Goal: Task Accomplishment & Management: Complete application form

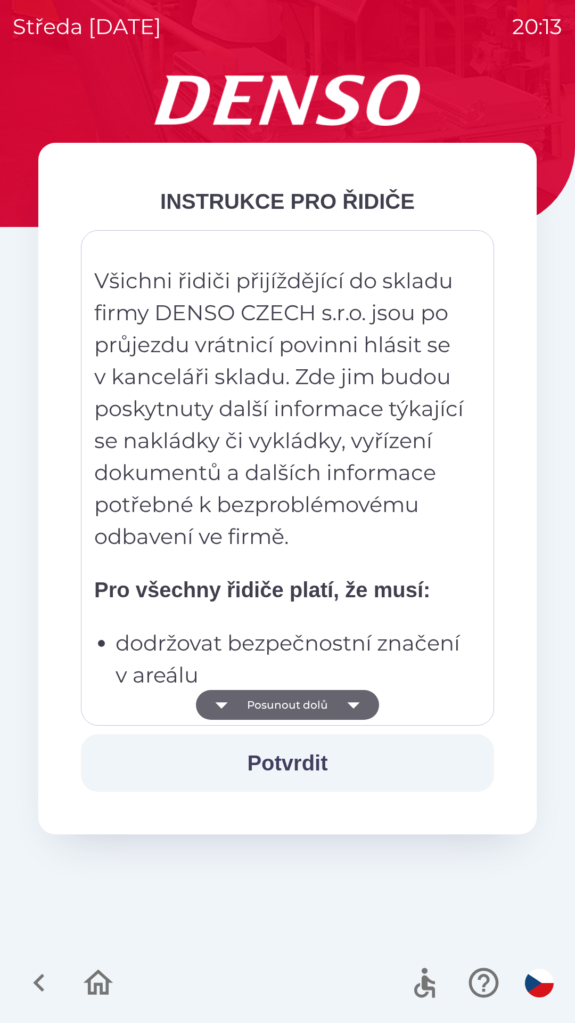
click at [298, 743] on button "Potvrdit" at bounding box center [287, 763] width 413 height 58
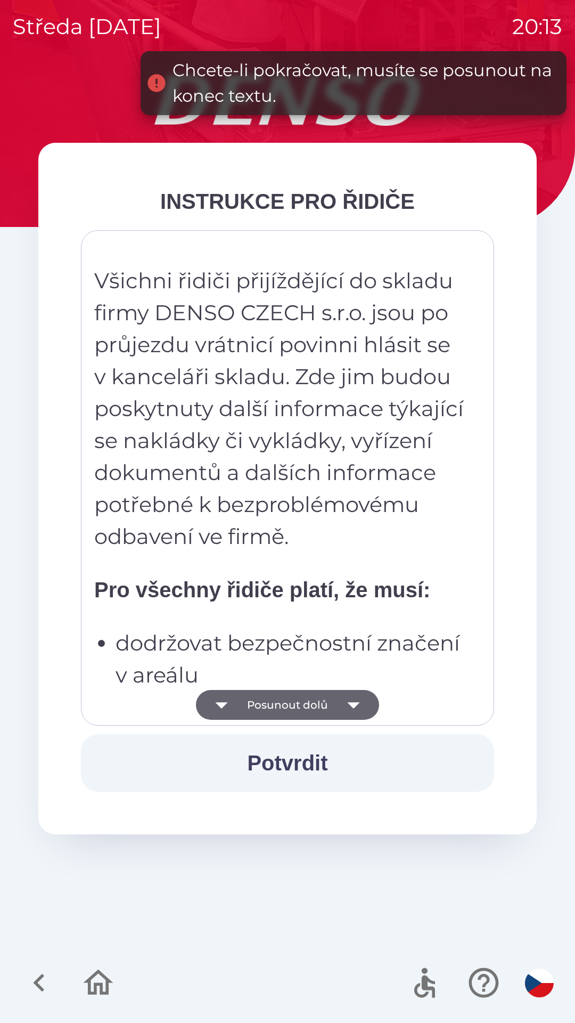
click at [302, 698] on button "Posunout dolů" at bounding box center [287, 705] width 183 height 30
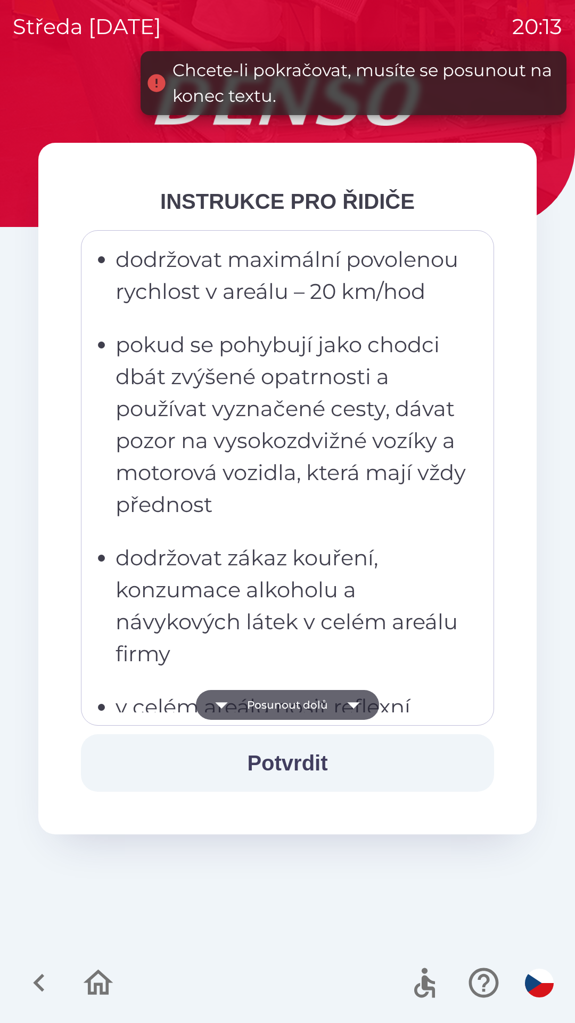
click at [297, 710] on button "Posunout dolů" at bounding box center [287, 705] width 183 height 30
click at [266, 717] on button "Posunout dolů" at bounding box center [287, 705] width 183 height 30
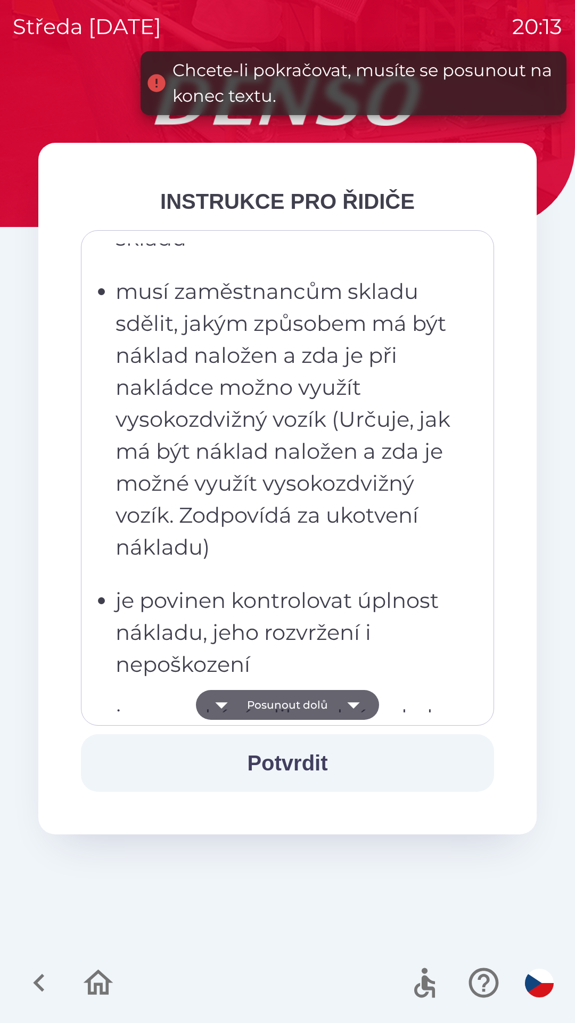
click at [317, 710] on button "Posunout dolů" at bounding box center [287, 705] width 183 height 30
click at [275, 707] on button "Posunout dolů" at bounding box center [287, 705] width 183 height 30
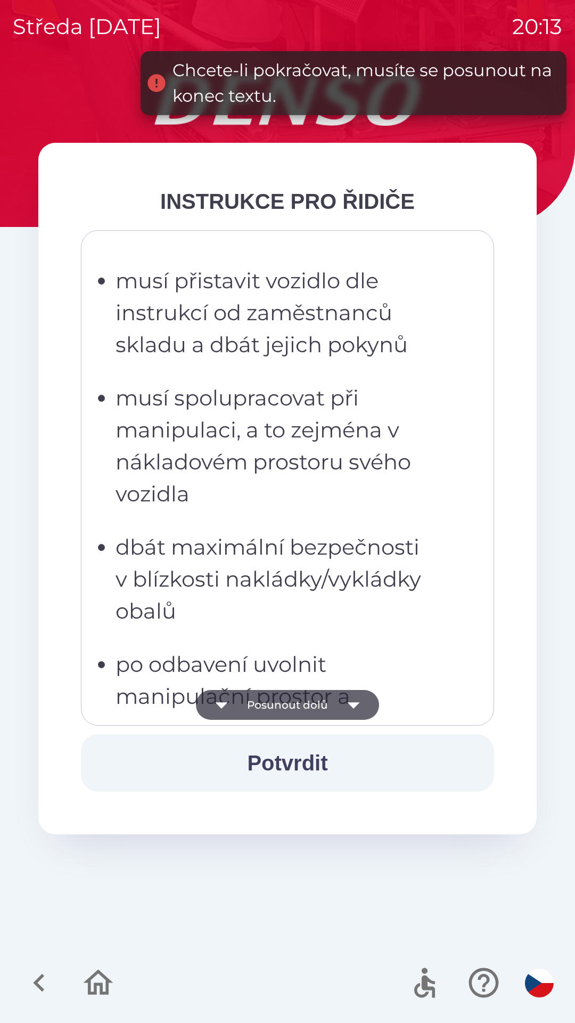
click at [321, 709] on button "Posunout dolů" at bounding box center [287, 705] width 183 height 30
click at [280, 707] on button "Posunout dolů" at bounding box center [287, 705] width 183 height 30
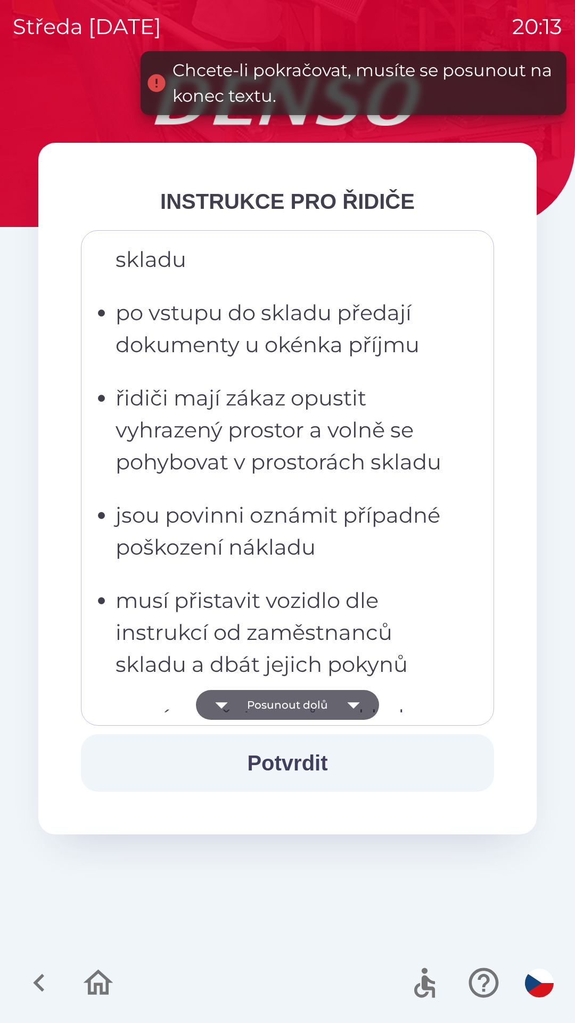
click at [280, 707] on button "Posunout dolů" at bounding box center [287, 705] width 183 height 30
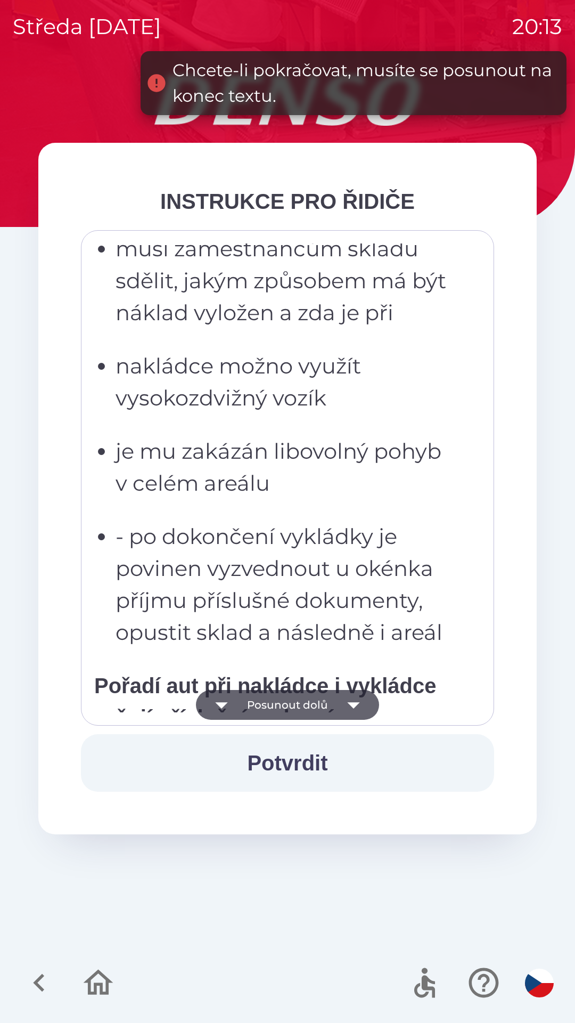
click at [283, 753] on button "Potvrdit" at bounding box center [287, 763] width 413 height 58
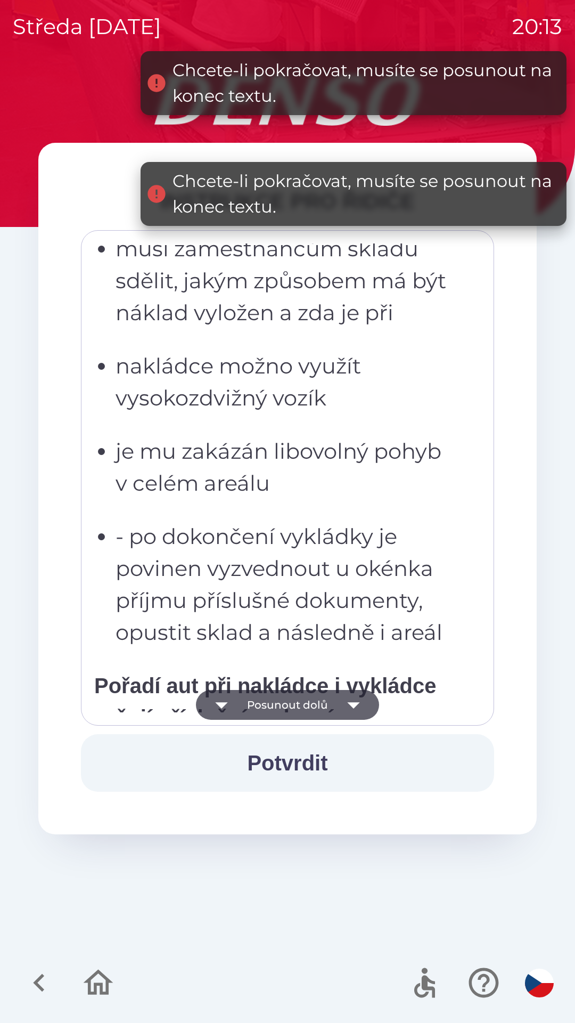
click at [345, 708] on icon "button" at bounding box center [354, 705] width 30 height 30
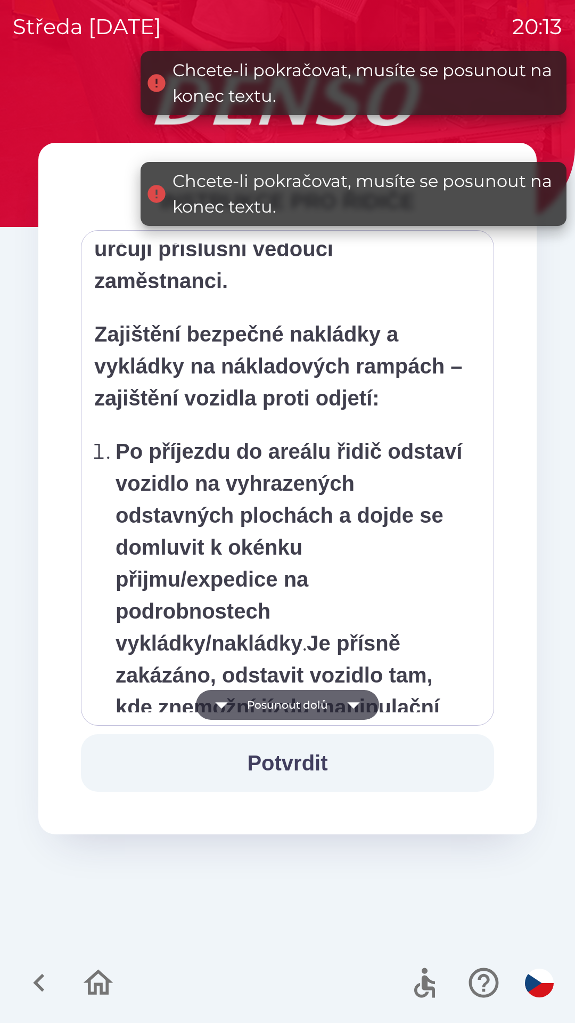
click at [345, 707] on icon "button" at bounding box center [354, 705] width 30 height 30
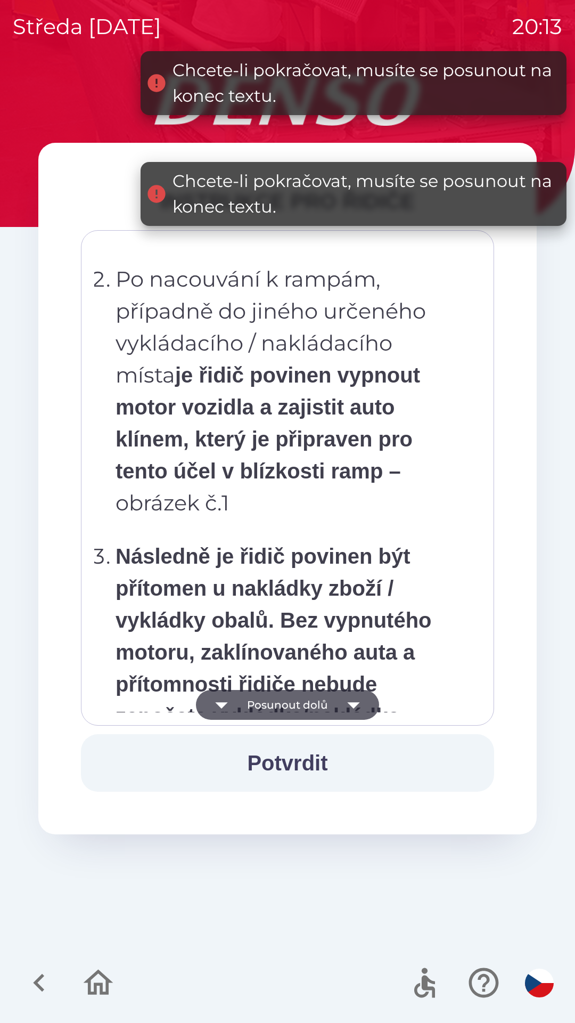
click at [347, 705] on icon "button" at bounding box center [354, 705] width 30 height 30
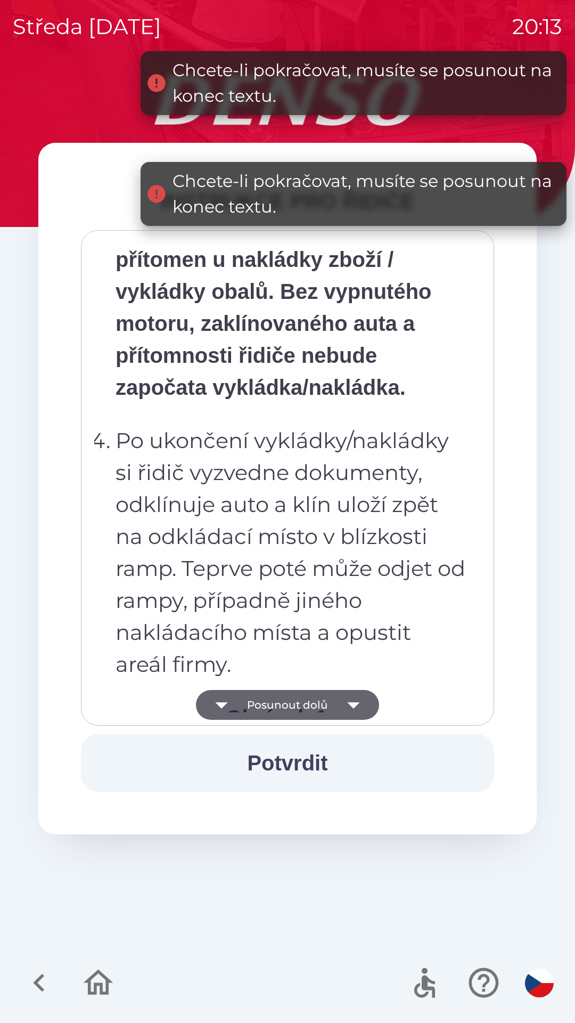
click at [344, 706] on icon "button" at bounding box center [354, 705] width 30 height 30
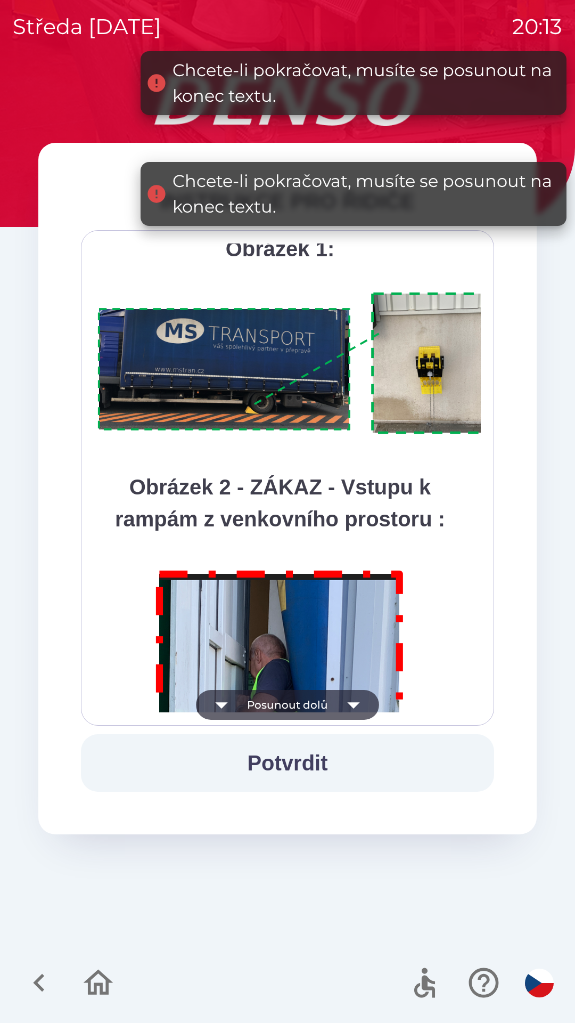
click at [344, 704] on icon "button" at bounding box center [354, 705] width 30 height 30
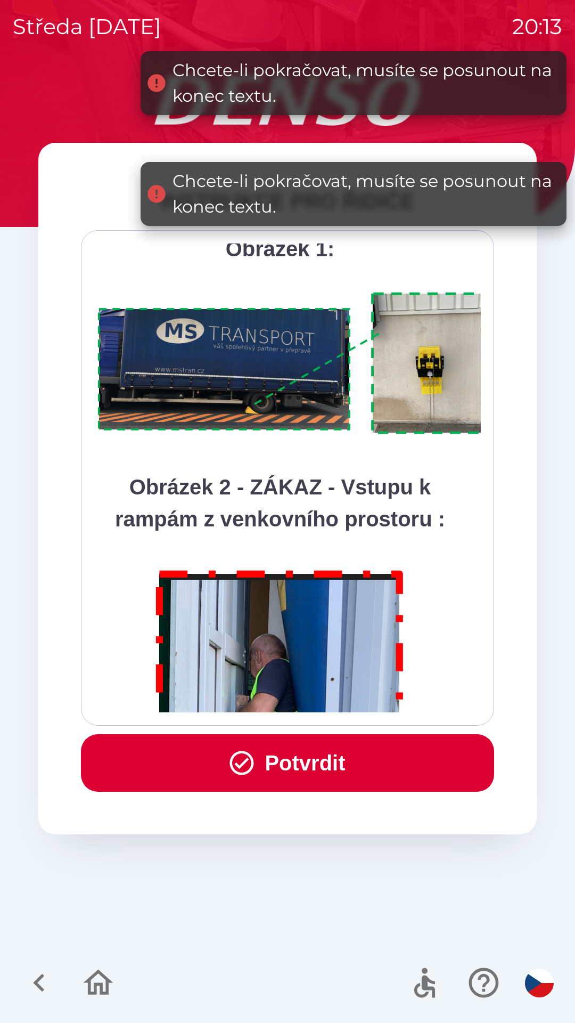
scroll to position [5985, 0]
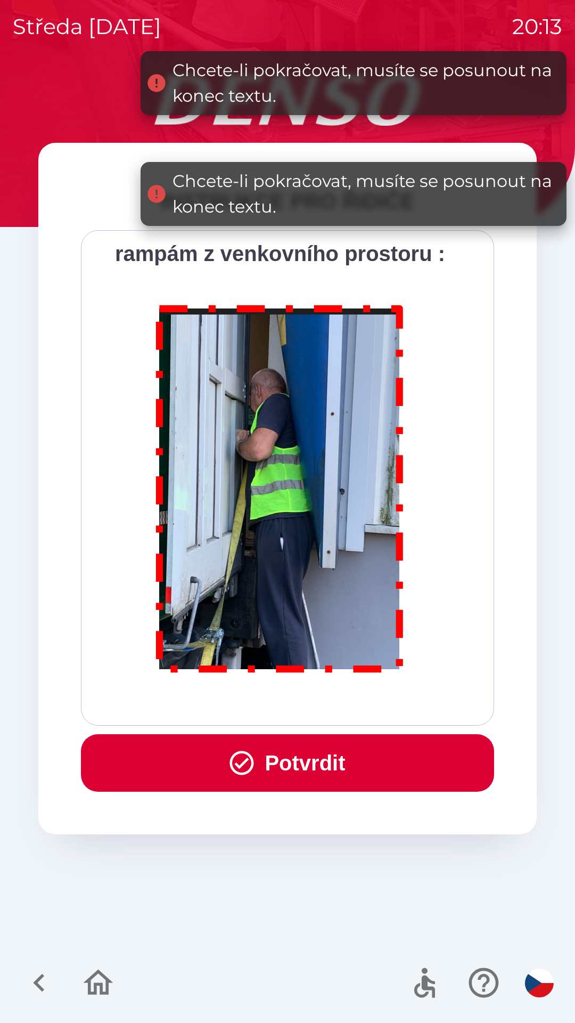
click at [347, 703] on div "Všichni řidiči přijíždějící do skladu firmy DENSO CZECH s.r.o. jsou po průjezdu…" at bounding box center [287, 477] width 387 height 469
click at [324, 765] on button "Potvrdit" at bounding box center [287, 763] width 413 height 58
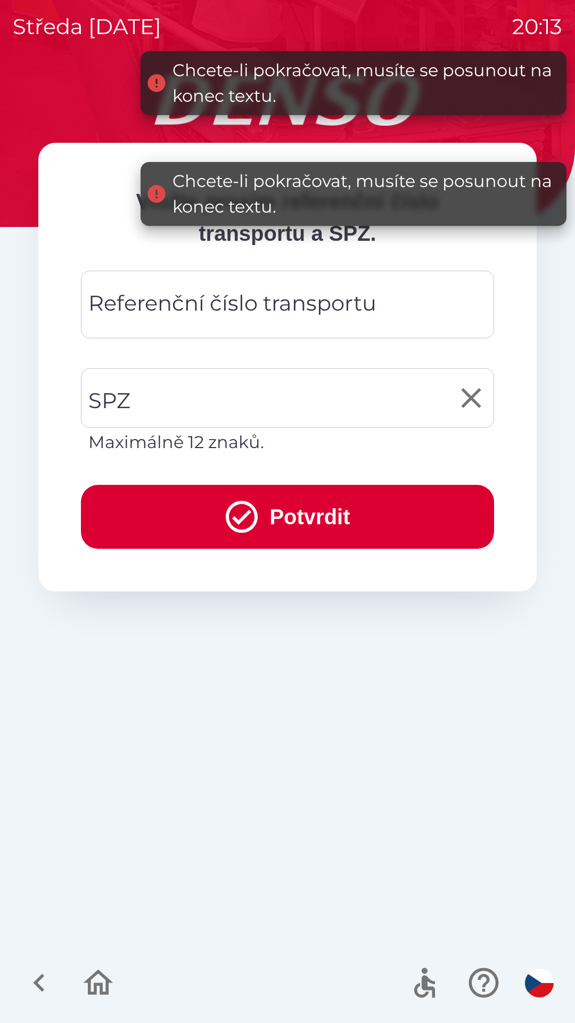
click at [206, 404] on input "SPZ" at bounding box center [280, 398] width 388 height 50
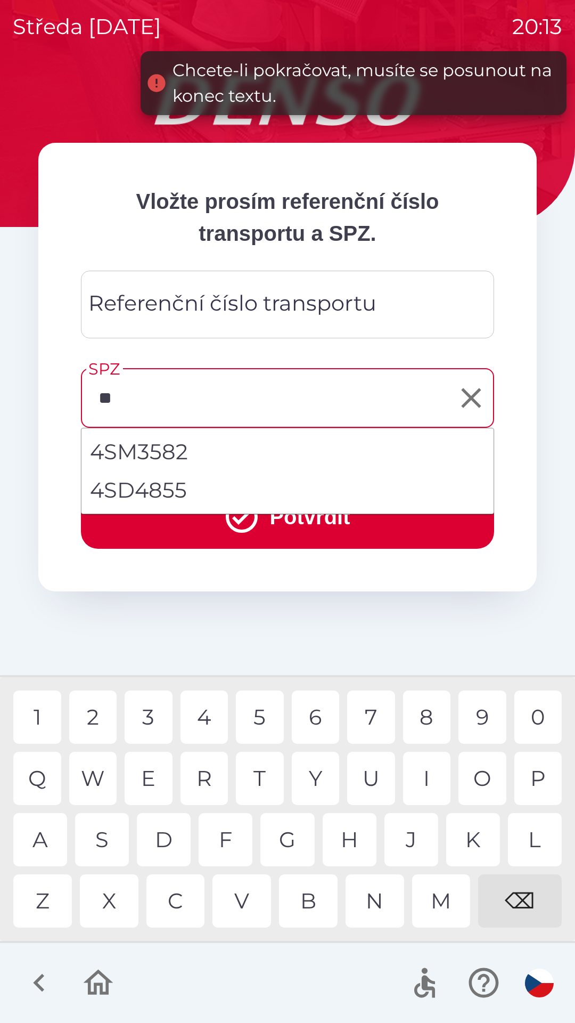
click at [211, 487] on li "4SD4855" at bounding box center [287, 490] width 412 height 38
type input "*******"
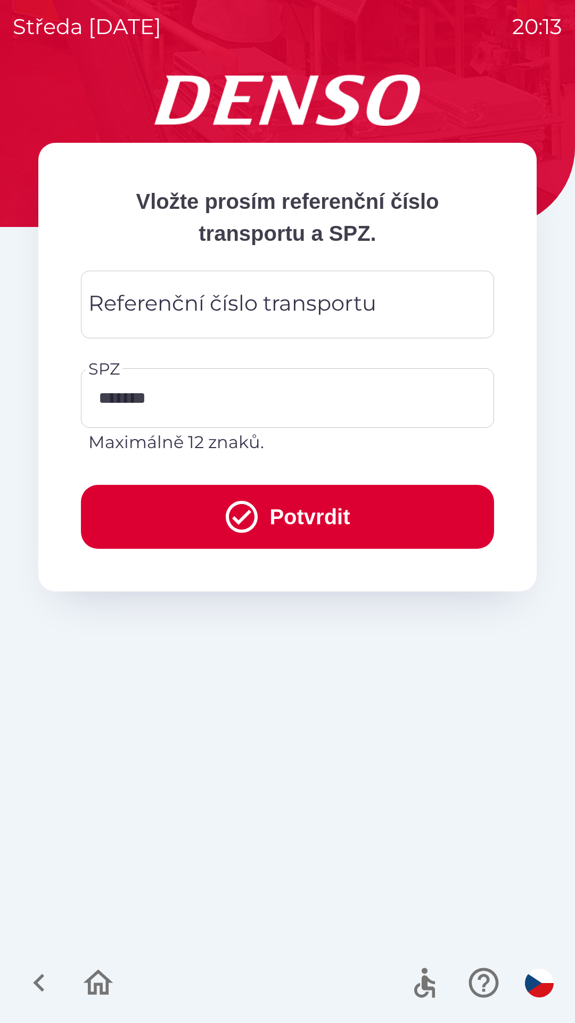
click at [235, 313] on div "Referenční číslo transportu Referenční číslo transportu" at bounding box center [287, 305] width 413 height 68
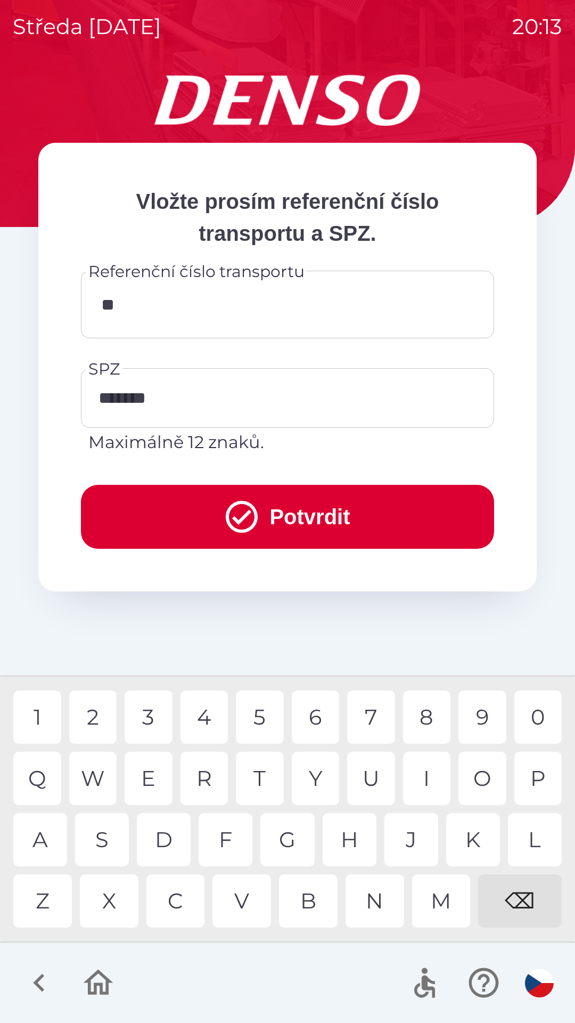
click at [53, 778] on div "Q" at bounding box center [37, 778] width 48 height 53
click at [301, 898] on div "B" at bounding box center [308, 900] width 59 height 53
click at [103, 775] on div "W" at bounding box center [93, 778] width 48 height 53
type input "*********"
click at [361, 517] on button "Potvrdit" at bounding box center [287, 517] width 413 height 64
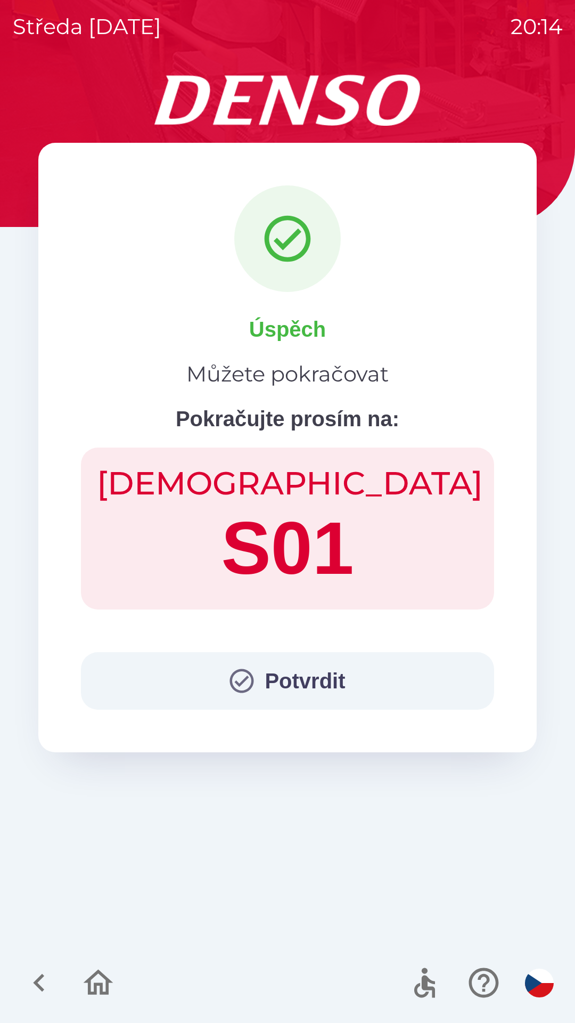
click at [283, 697] on button "Potvrdit" at bounding box center [287, 681] width 413 height 58
